Goal: Find contact information: Obtain details needed to contact an individual or organization

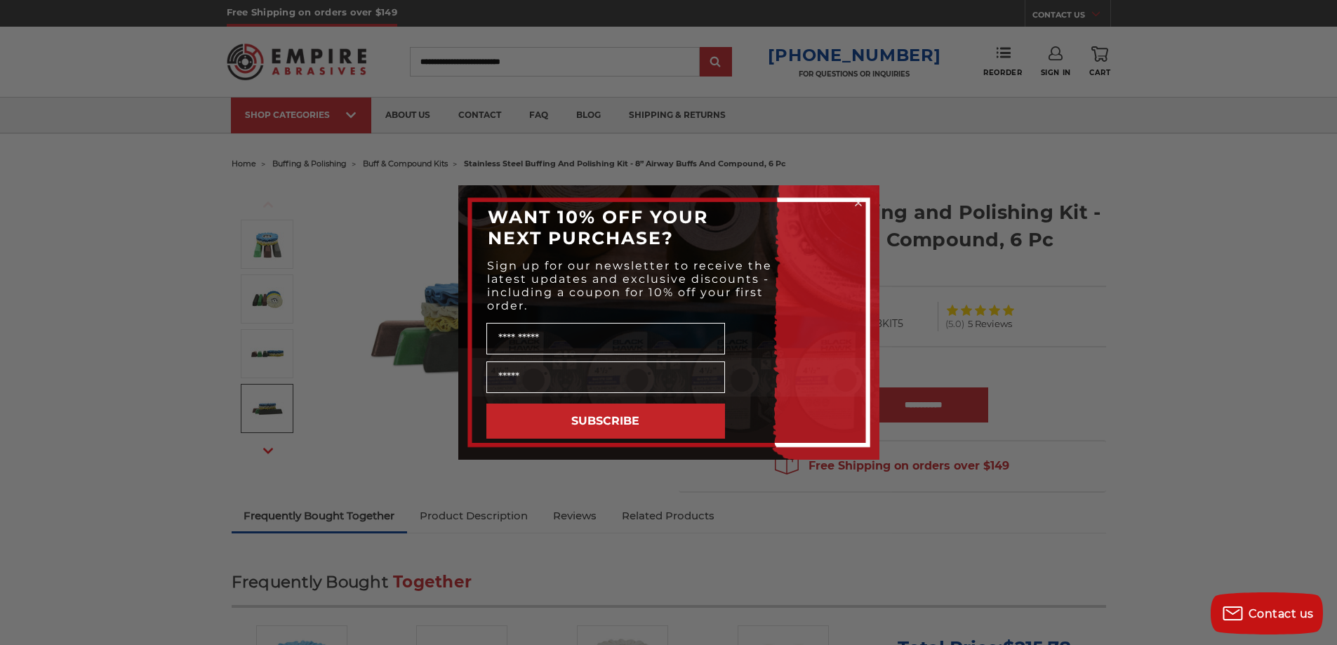
click at [854, 204] on circle "Close dialog" at bounding box center [857, 202] width 13 height 13
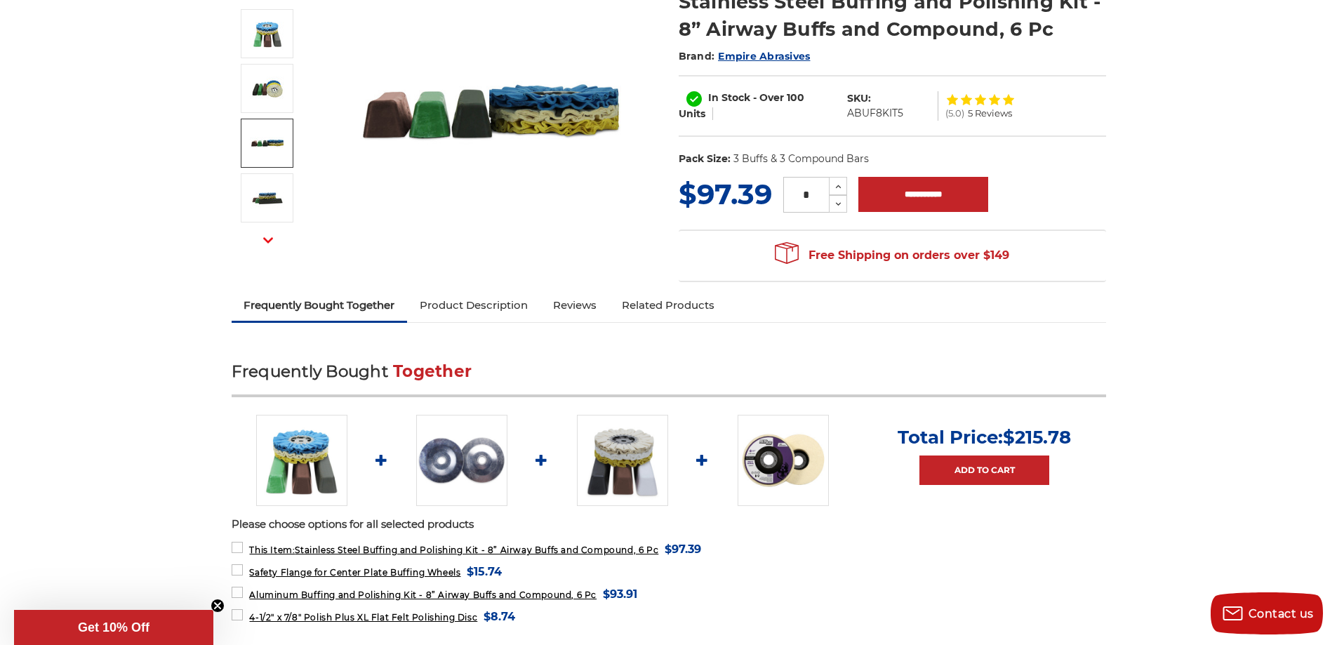
scroll to position [281, 0]
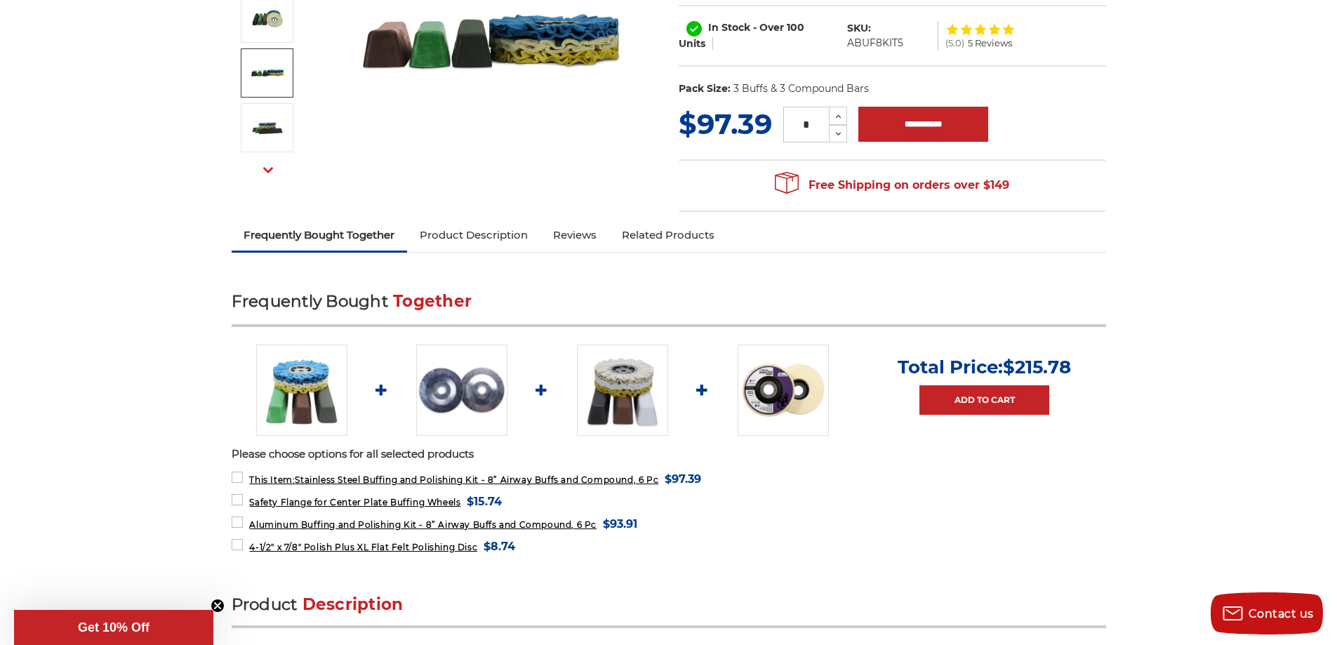
click at [761, 394] on img at bounding box center [782, 390] width 91 height 91
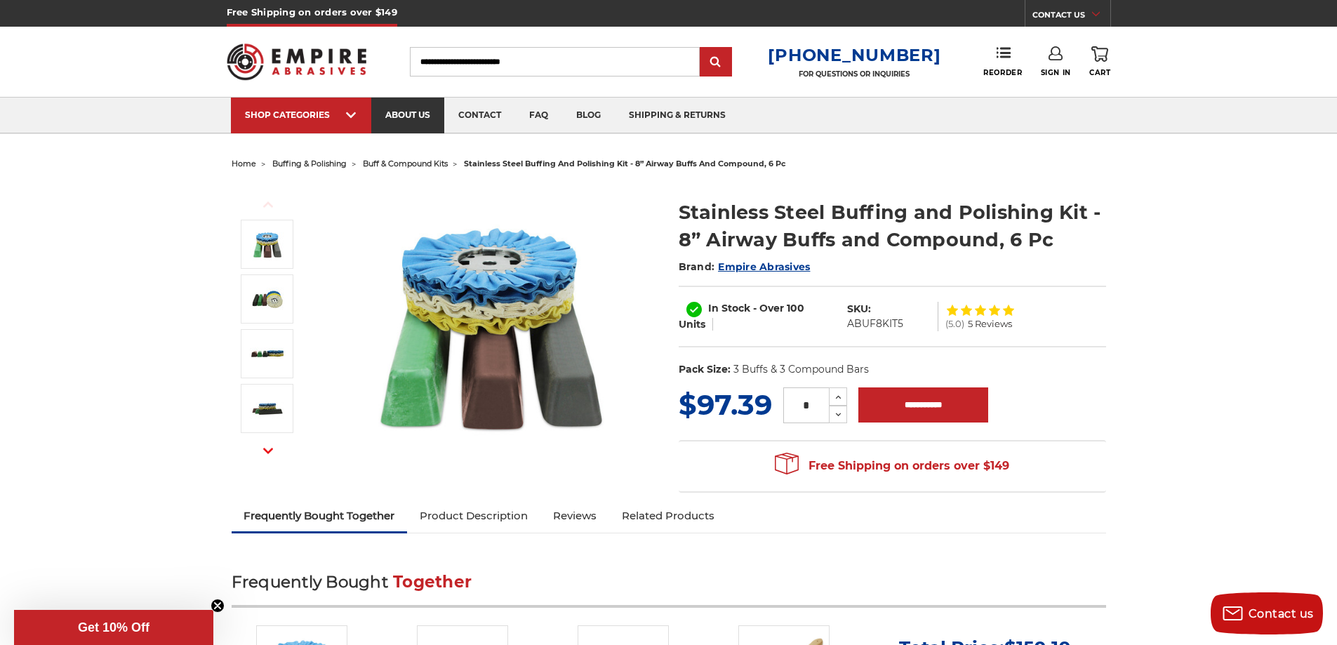
click at [392, 115] on link "about us" at bounding box center [407, 116] width 73 height 36
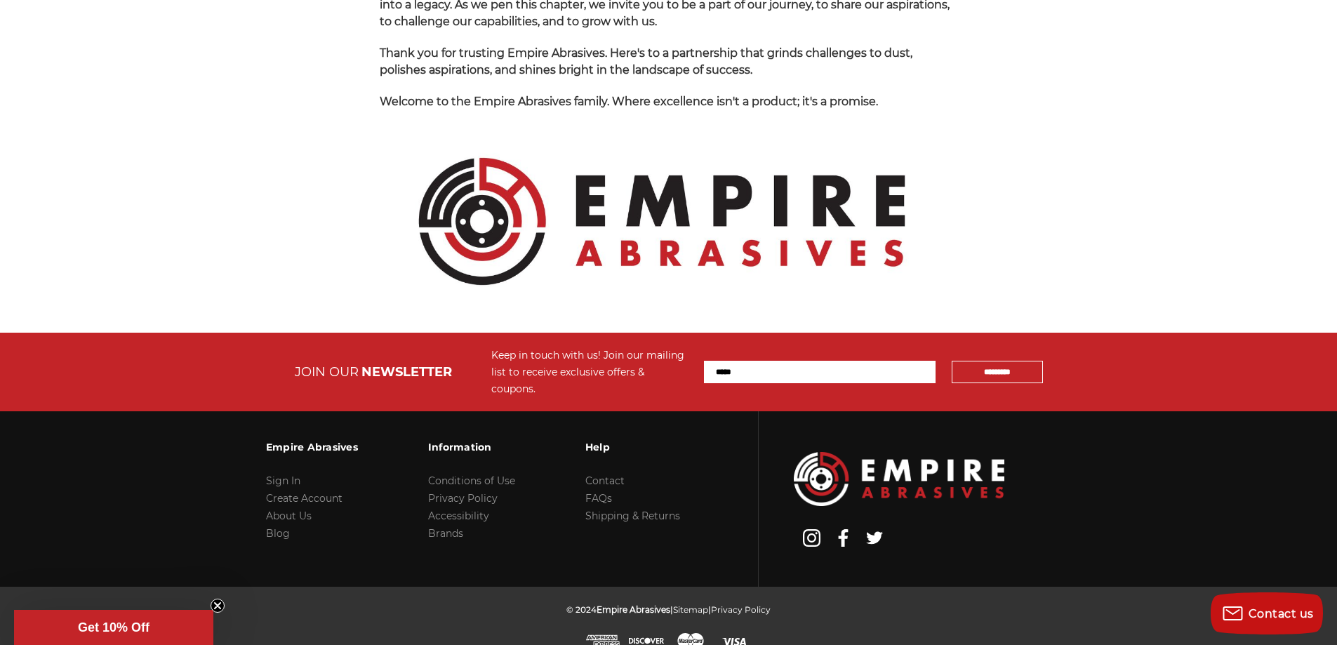
scroll to position [1478, 0]
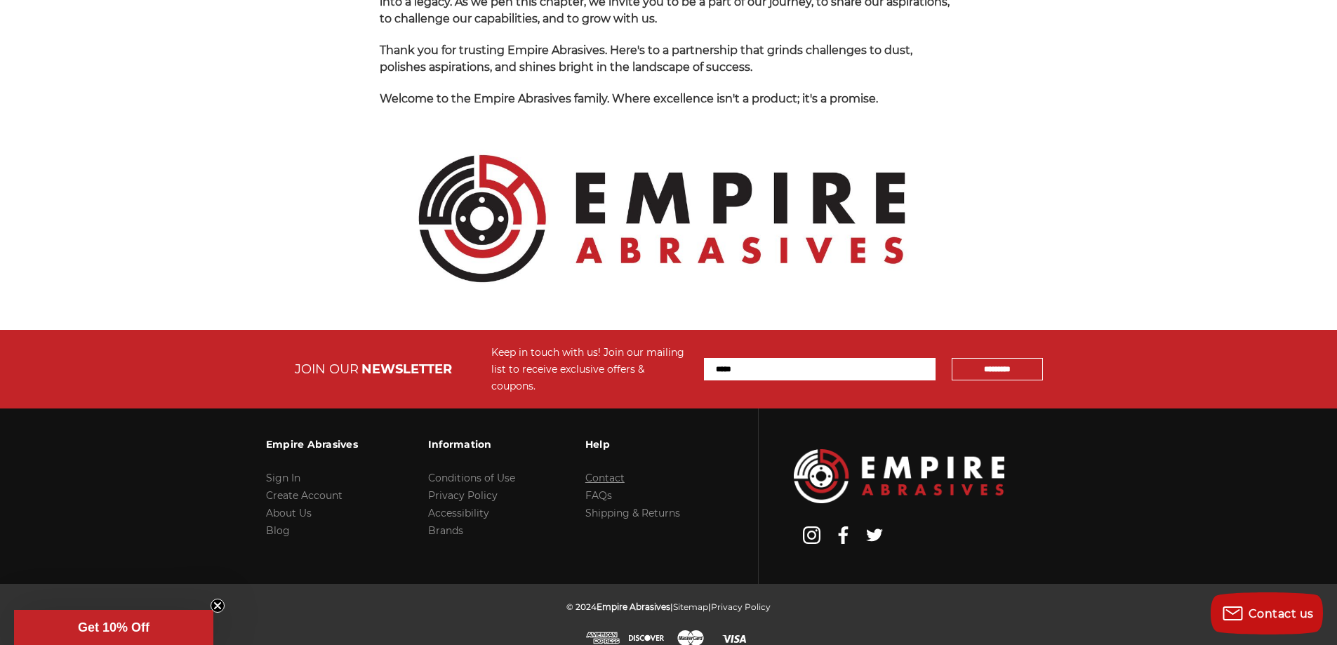
click at [613, 472] on link "Contact" at bounding box center [604, 478] width 39 height 13
